Goal: Task Accomplishment & Management: Manage account settings

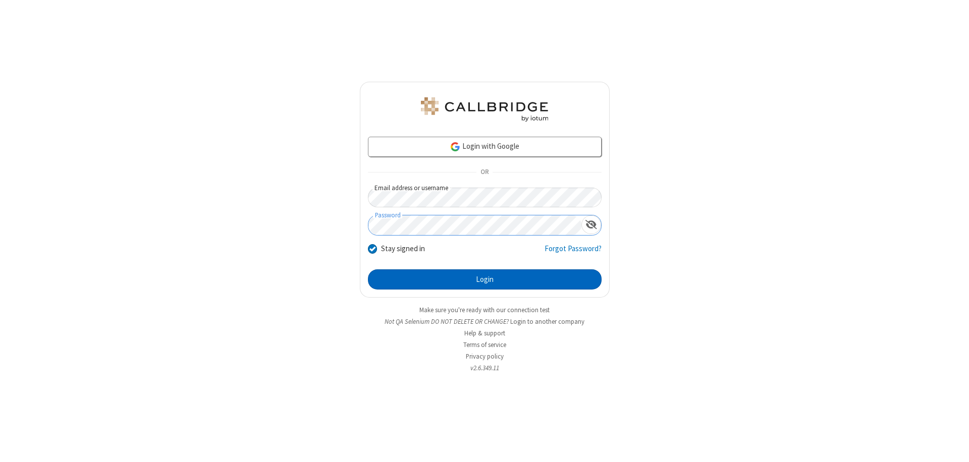
click at [484, 280] on button "Login" at bounding box center [485, 279] width 234 height 20
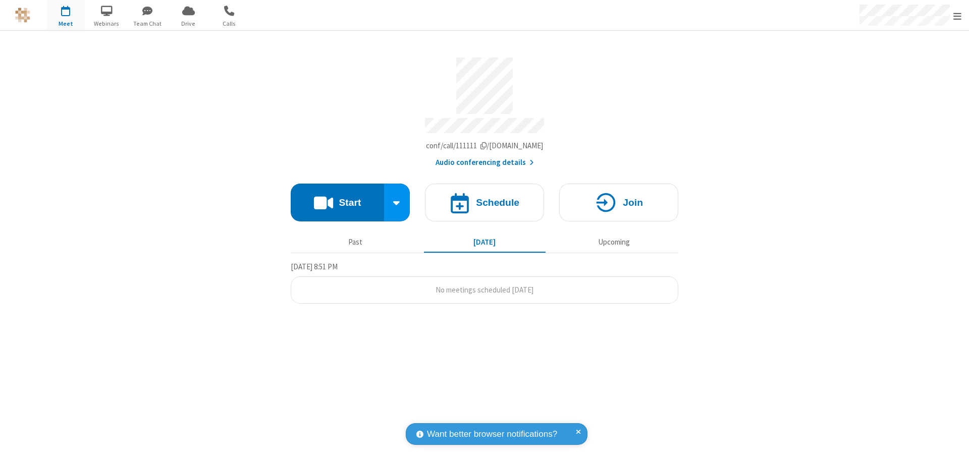
click at [957, 16] on span "Open menu" at bounding box center [957, 16] width 8 height 10
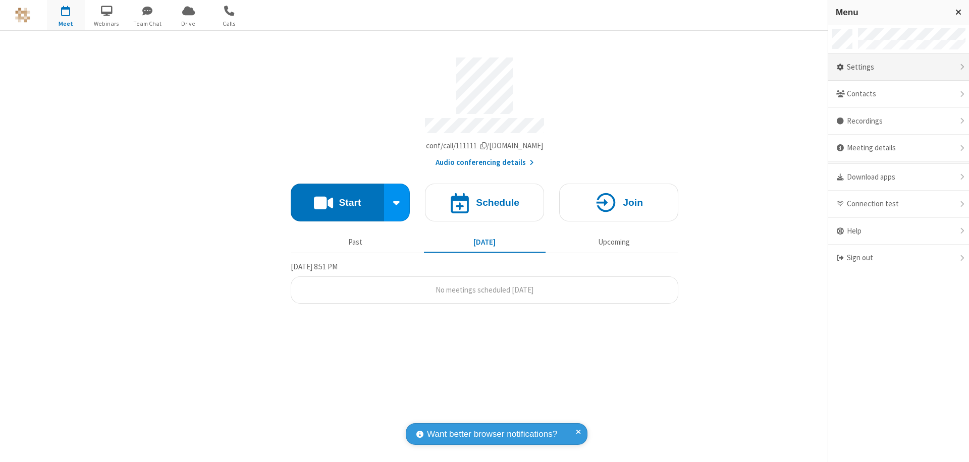
click at [914, 67] on div "Settings" at bounding box center [898, 67] width 141 height 27
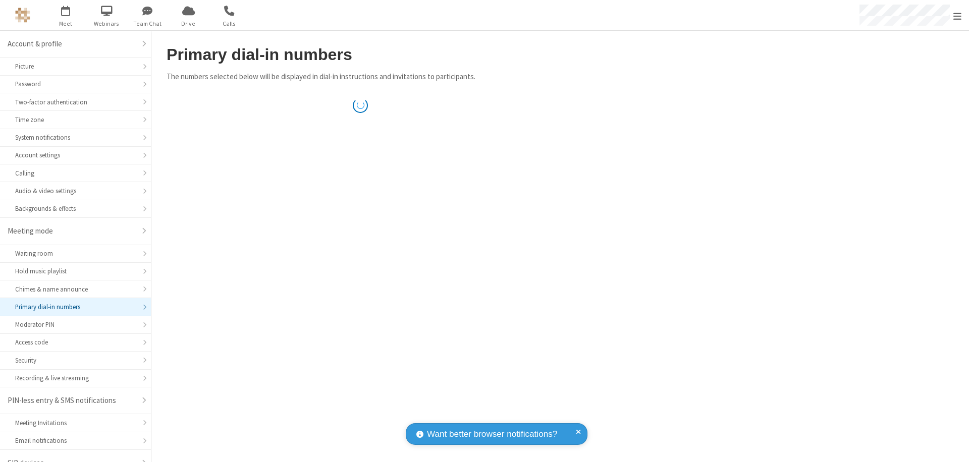
scroll to position [14, 0]
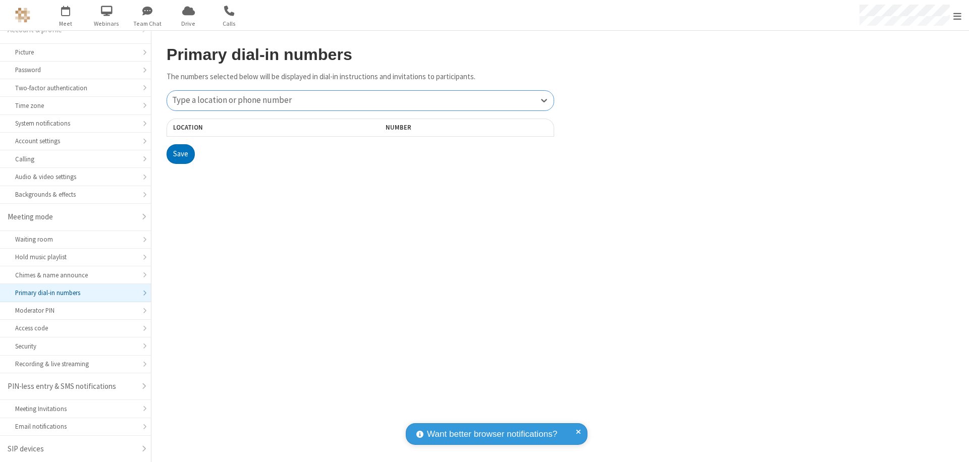
click at [360, 100] on div "Type a location or phone number" at bounding box center [360, 101] width 387 height 20
type input "[PHONE_NUMBER]"
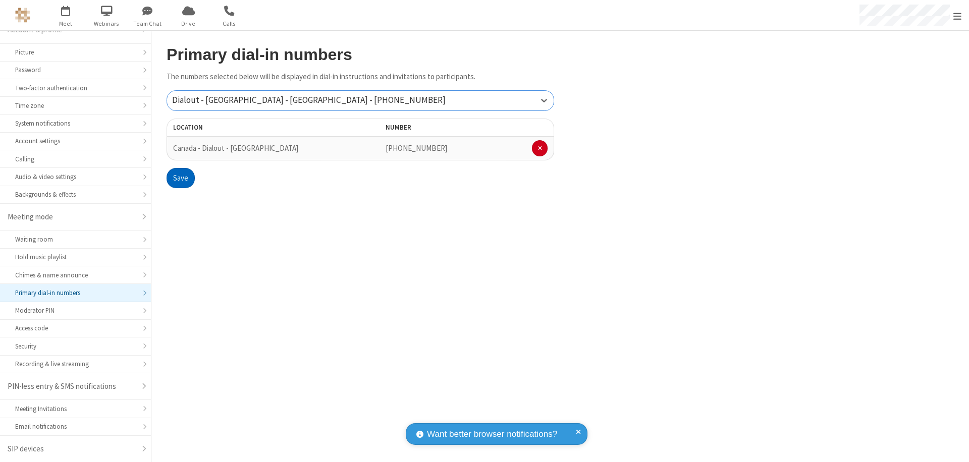
click at [180, 178] on button "Save" at bounding box center [181, 178] width 28 height 20
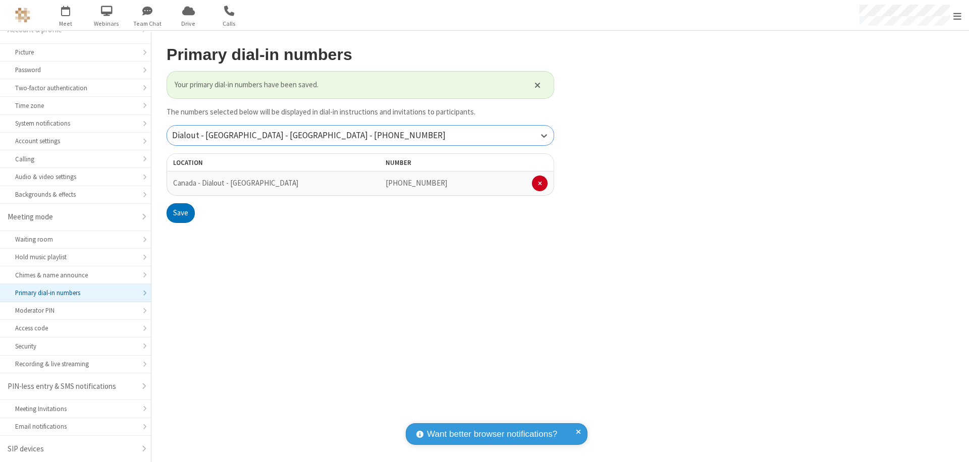
click at [360, 135] on div "Dialout - [GEOGRAPHIC_DATA] - [GEOGRAPHIC_DATA] - [PHONE_NUMBER]" at bounding box center [360, 136] width 387 height 20
type input "[PHONE_NUMBER]"
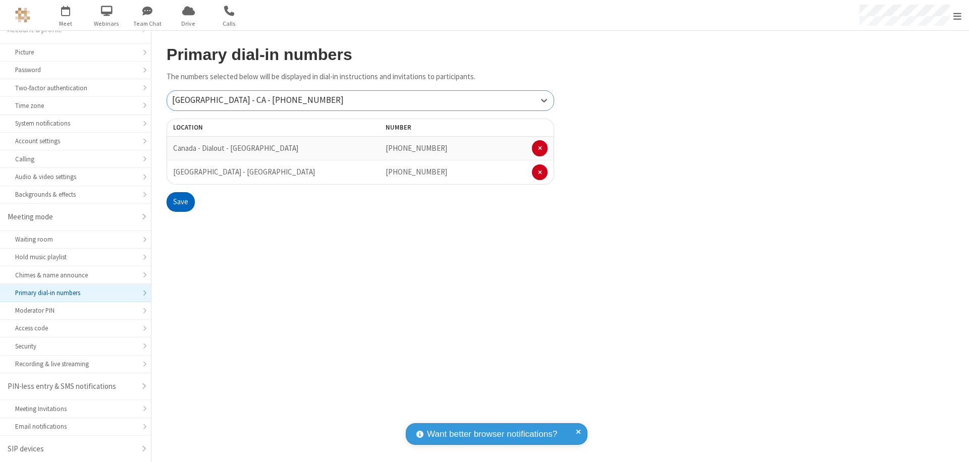
click at [180, 202] on button "Save" at bounding box center [181, 202] width 28 height 20
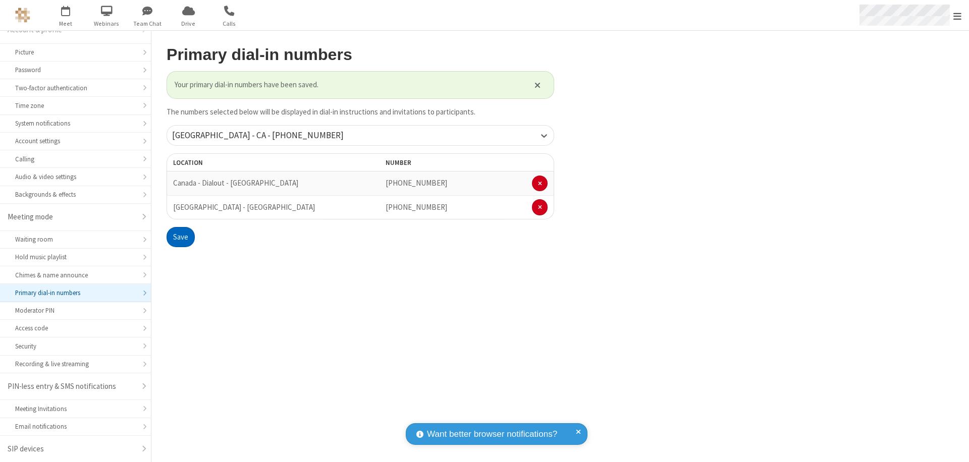
click at [957, 16] on span "Open menu" at bounding box center [957, 16] width 8 height 10
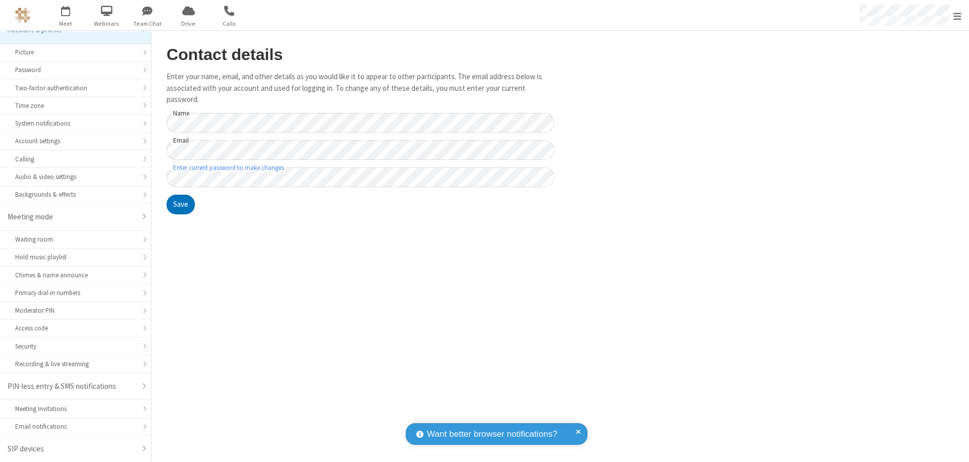
scroll to position [14, 0]
click at [72, 293] on div "Primary dial-in numbers" at bounding box center [75, 293] width 121 height 10
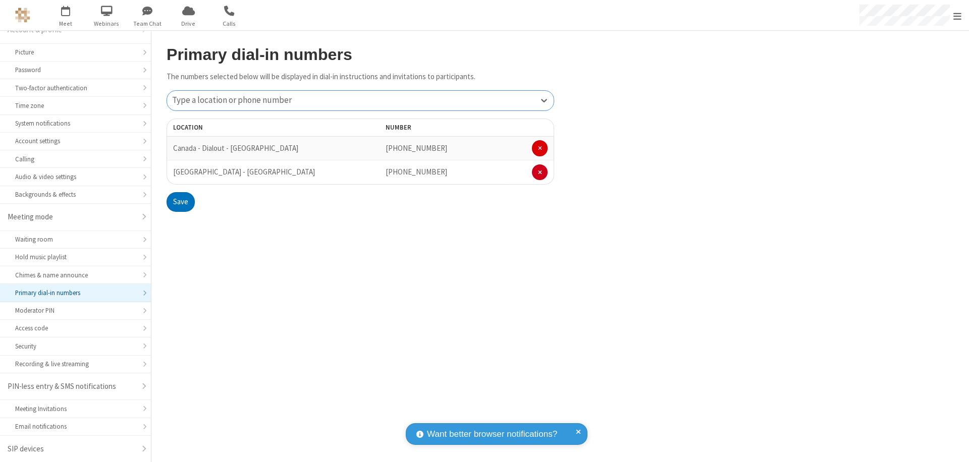
click at [539, 148] on span at bounding box center [540, 148] width 4 height 6
click at [180, 178] on button "Save" at bounding box center [181, 178] width 28 height 20
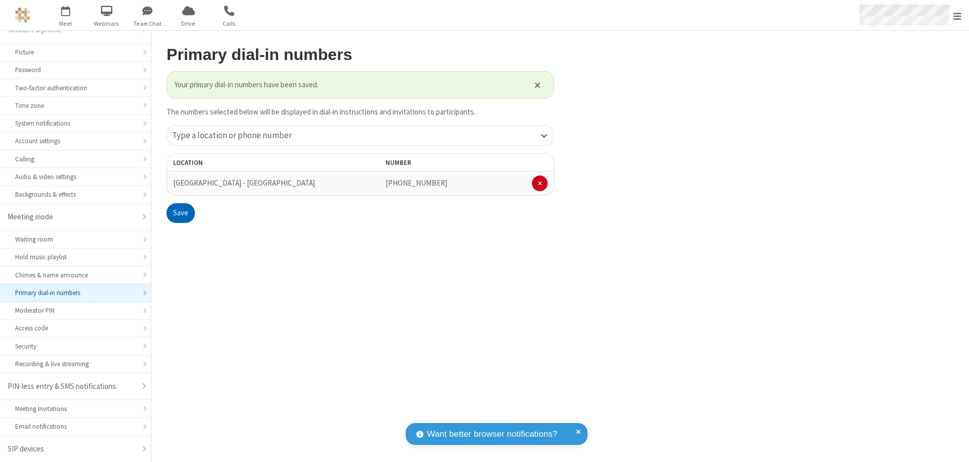
click at [957, 16] on span "Open menu" at bounding box center [957, 16] width 8 height 10
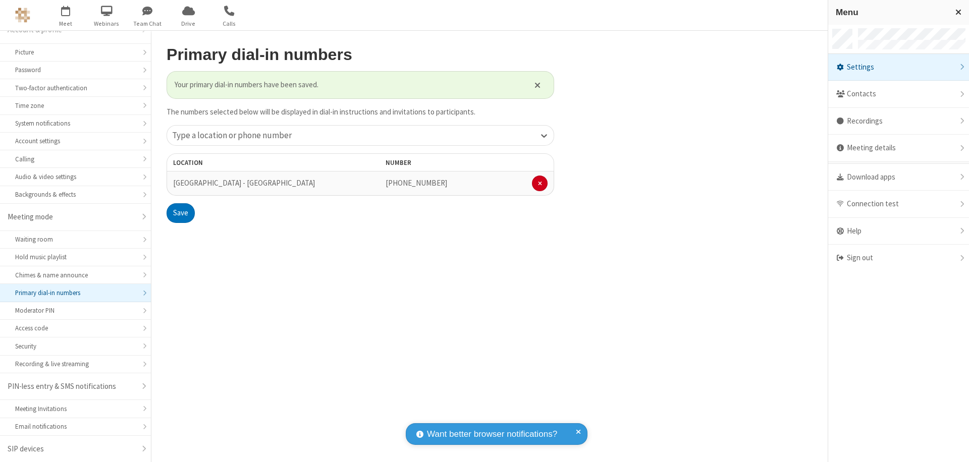
click at [66, 15] on span "button" at bounding box center [66, 10] width 38 height 17
